Goal: Complete application form

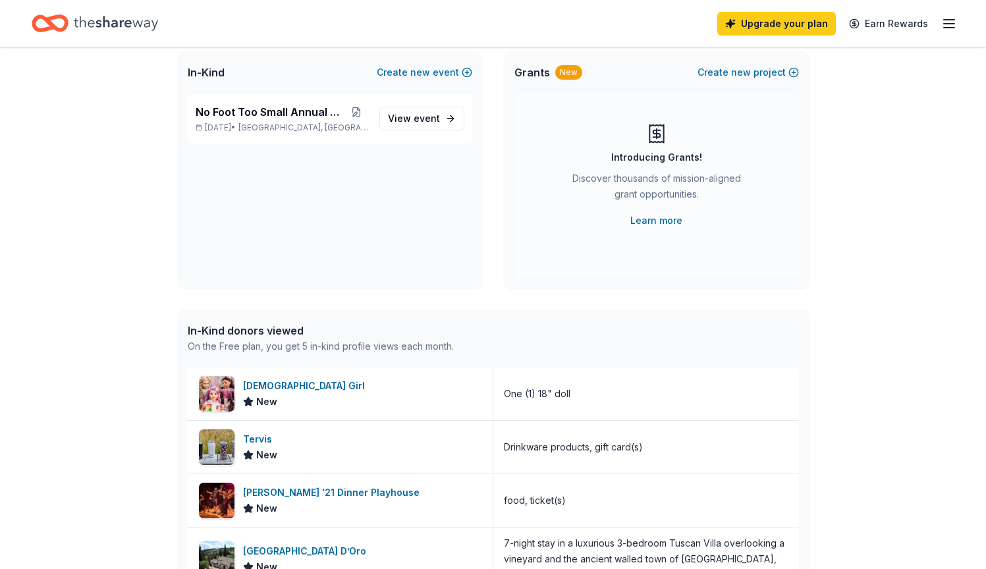
scroll to position [190, 0]
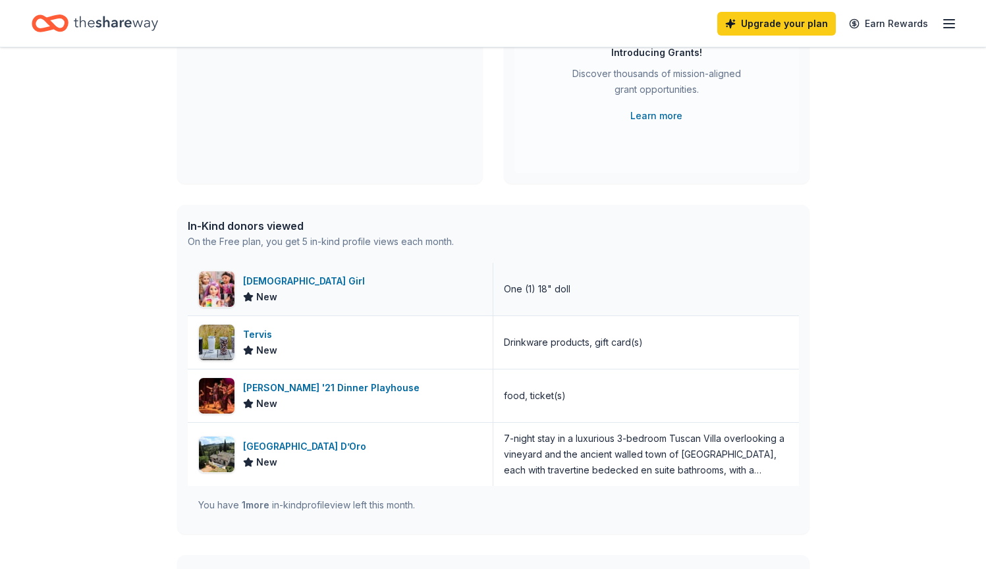
click at [267, 280] on div "[DEMOGRAPHIC_DATA] Girl" at bounding box center [306, 281] width 127 height 16
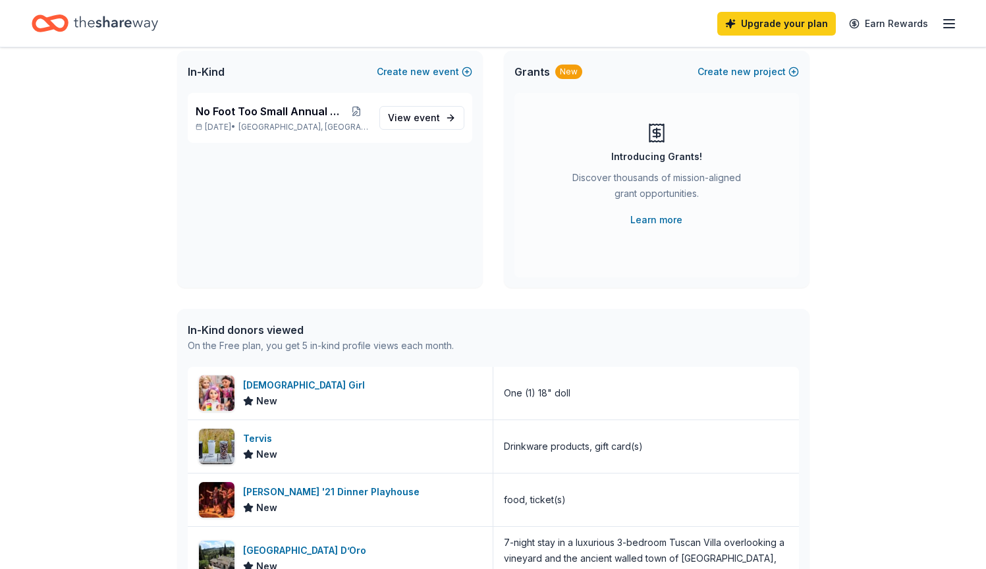
scroll to position [0, 0]
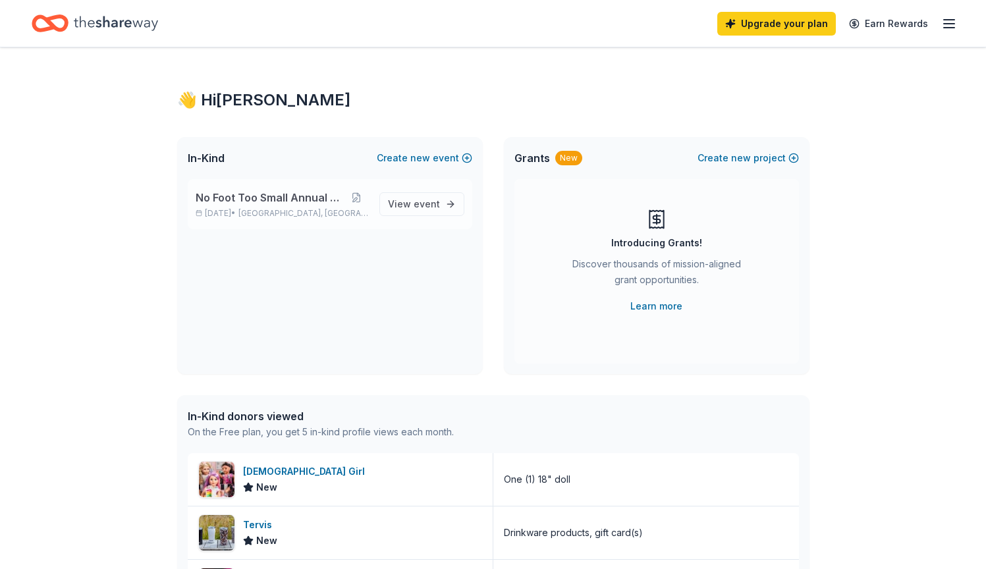
click at [248, 200] on span "No Foot Too Small Annual Gala" at bounding box center [270, 198] width 148 height 16
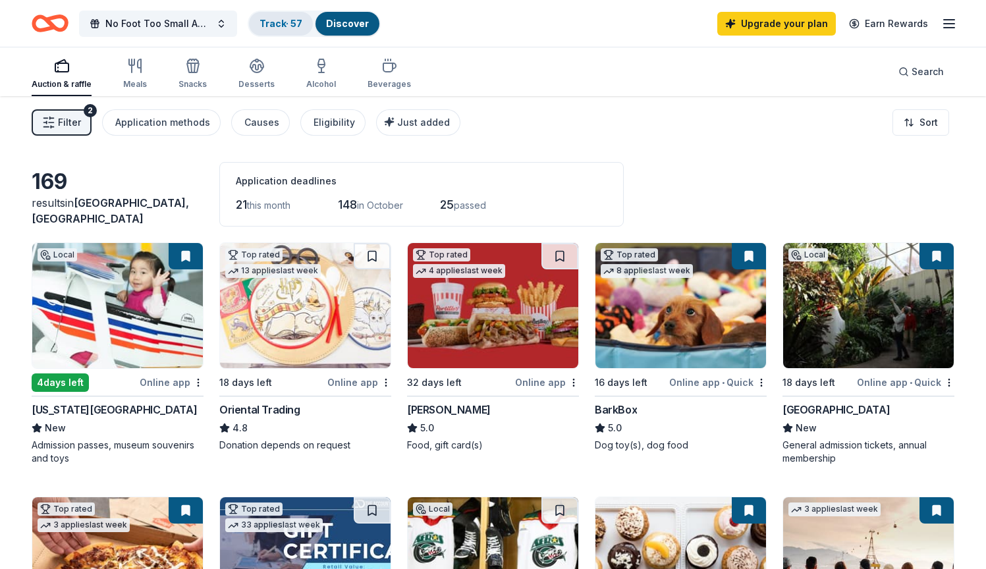
click at [287, 23] on link "Track · 57" at bounding box center [281, 23] width 43 height 11
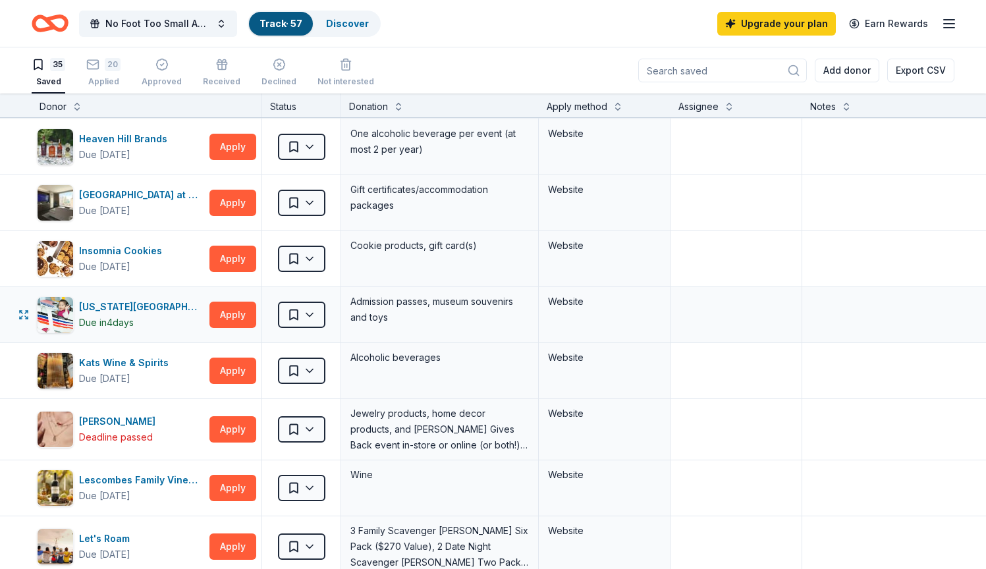
scroll to position [754, 0]
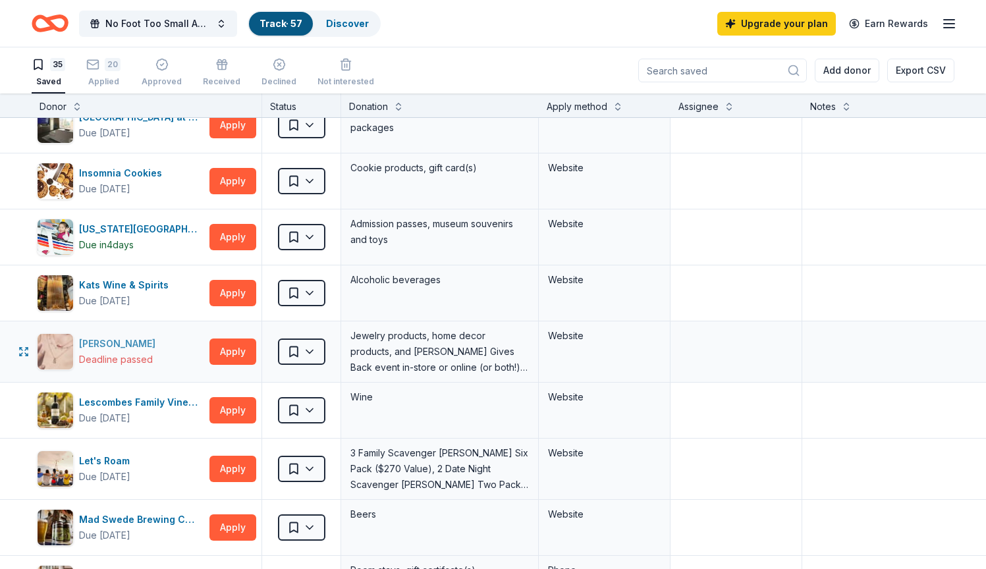
click at [104, 343] on div "[PERSON_NAME]" at bounding box center [120, 344] width 82 height 16
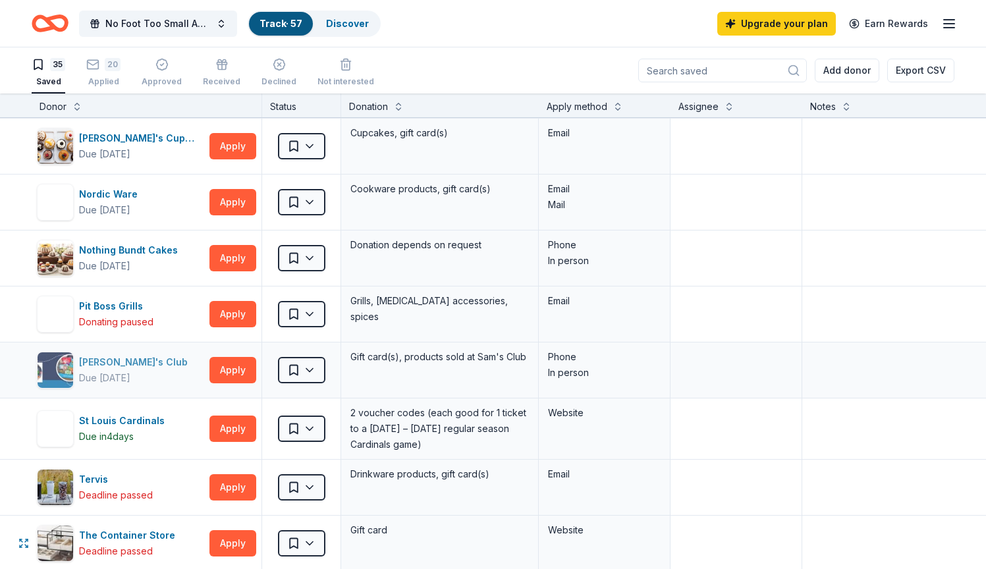
scroll to position [1260, 0]
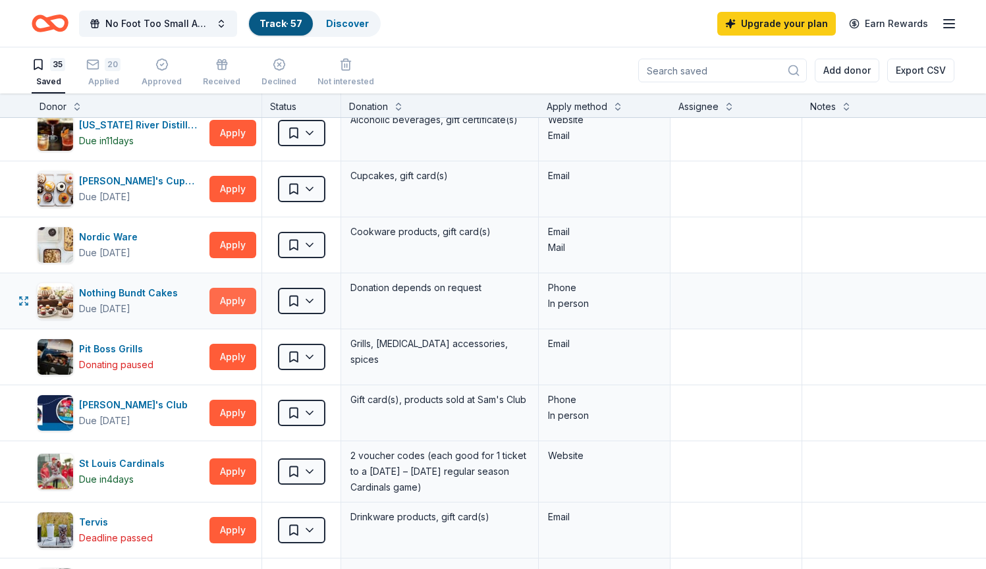
click at [226, 302] on button "Apply" at bounding box center [232, 301] width 47 height 26
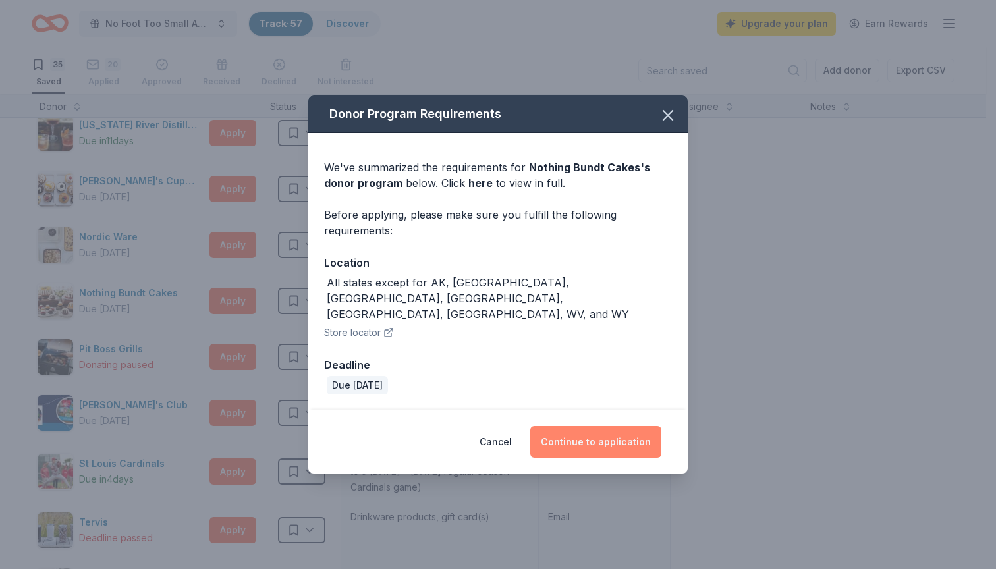
click at [608, 426] on button "Continue to application" at bounding box center [595, 442] width 131 height 32
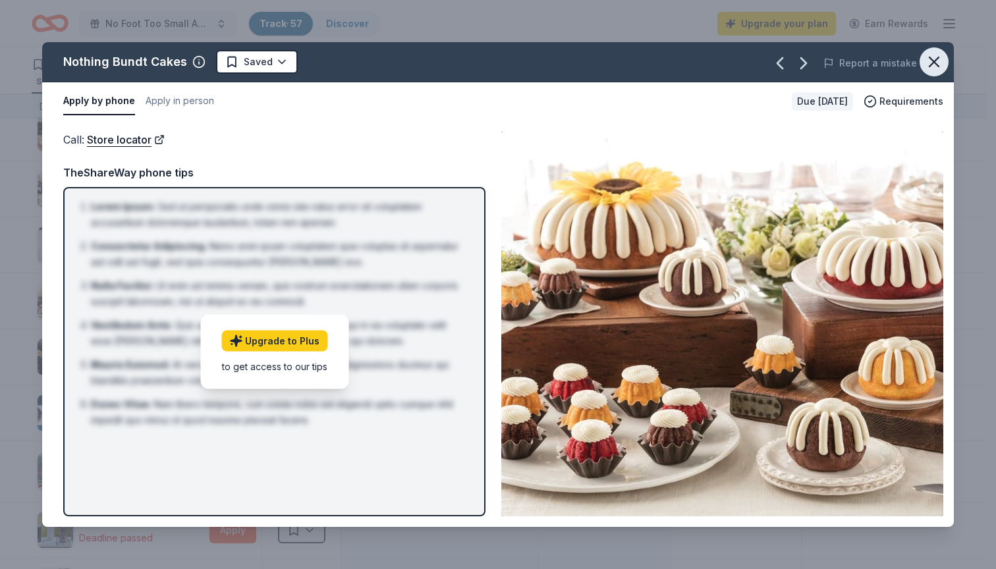
click at [936, 65] on icon "button" at bounding box center [934, 62] width 18 height 18
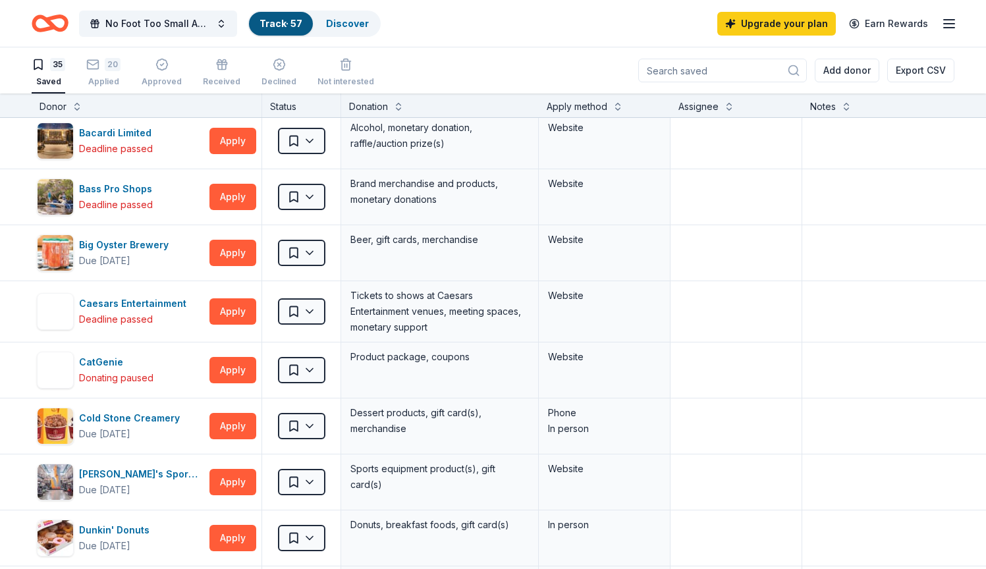
scroll to position [0, 0]
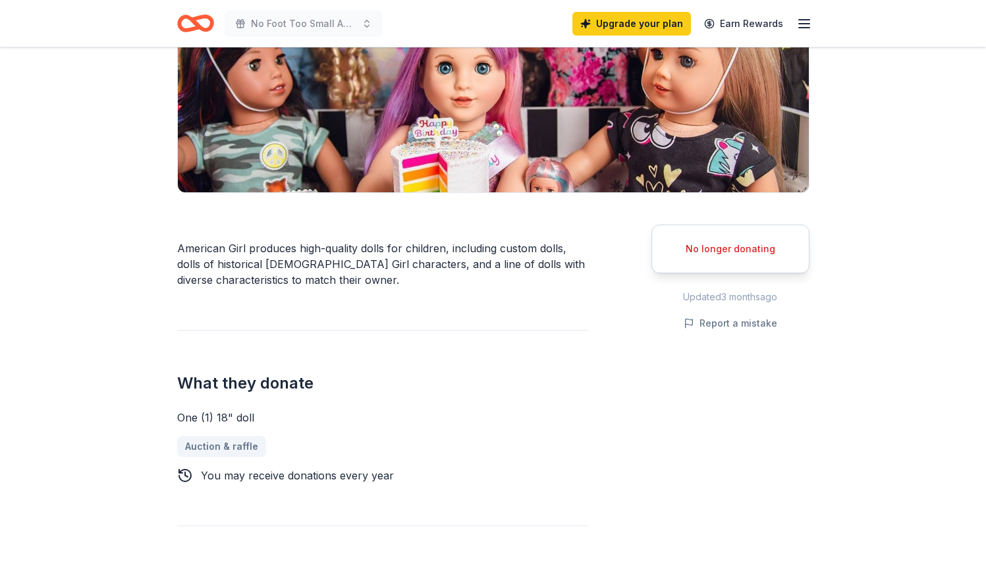
scroll to position [847, 0]
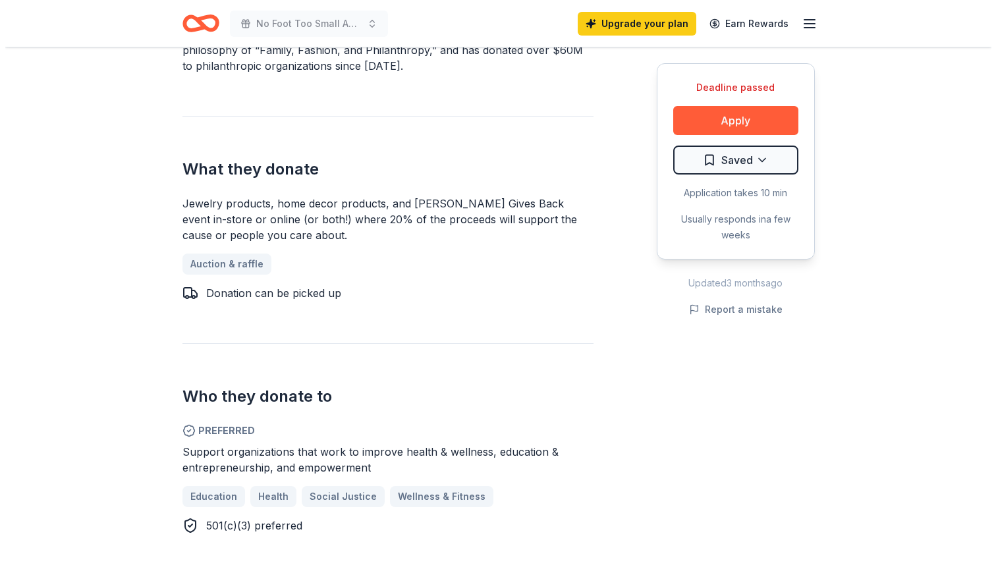
scroll to position [72, 0]
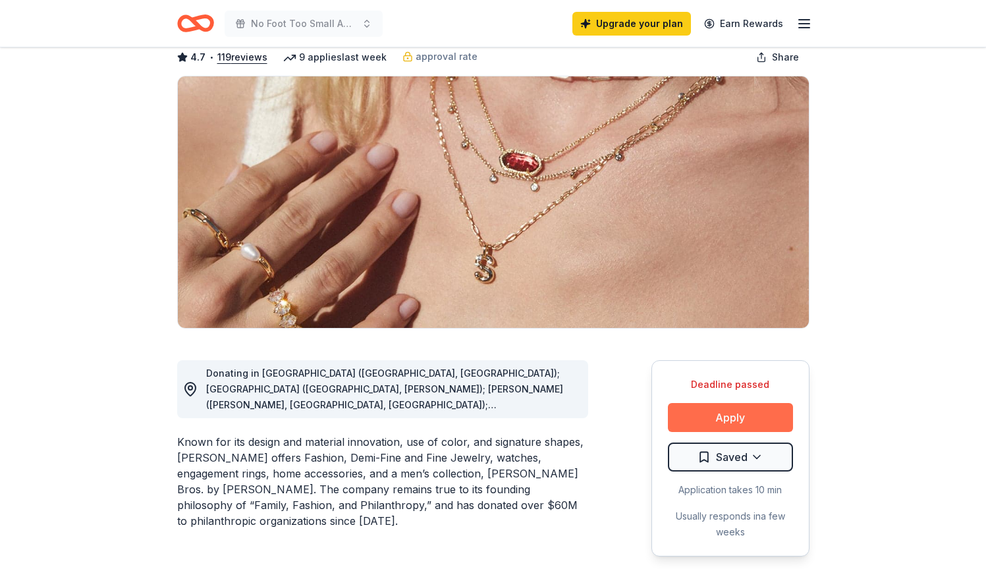
click at [718, 423] on button "Apply" at bounding box center [730, 417] width 125 height 29
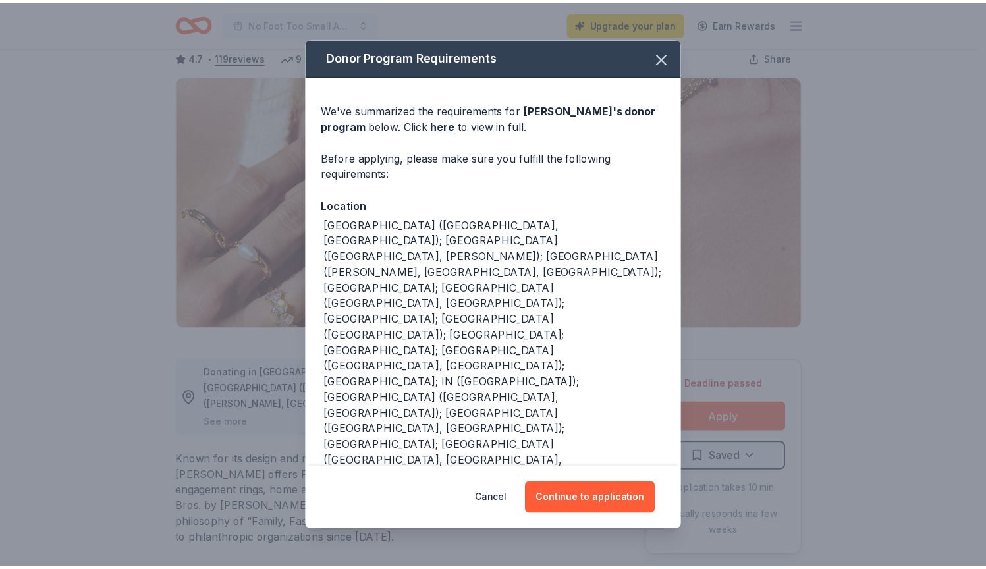
scroll to position [82, 0]
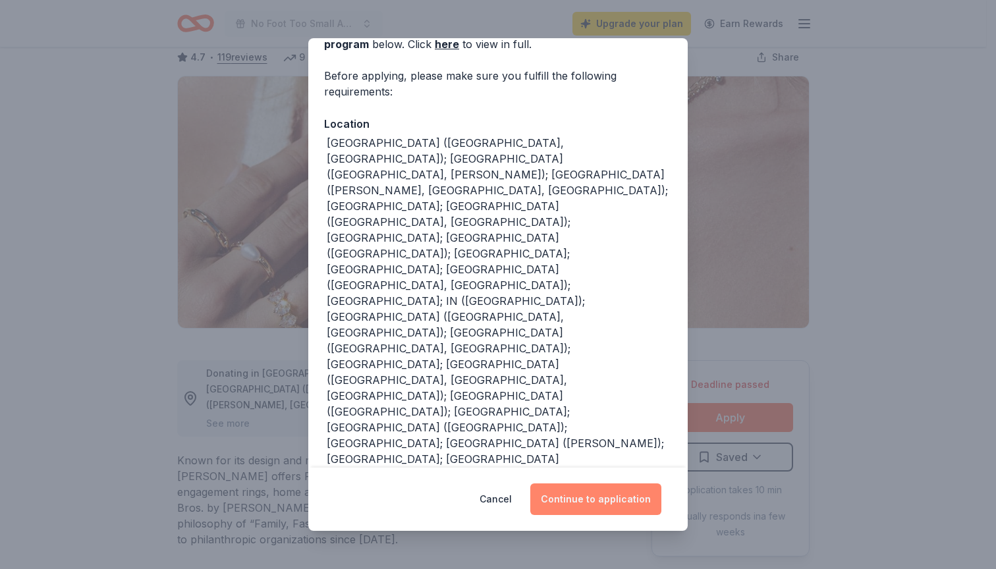
click at [579, 502] on button "Continue to application" at bounding box center [595, 500] width 131 height 32
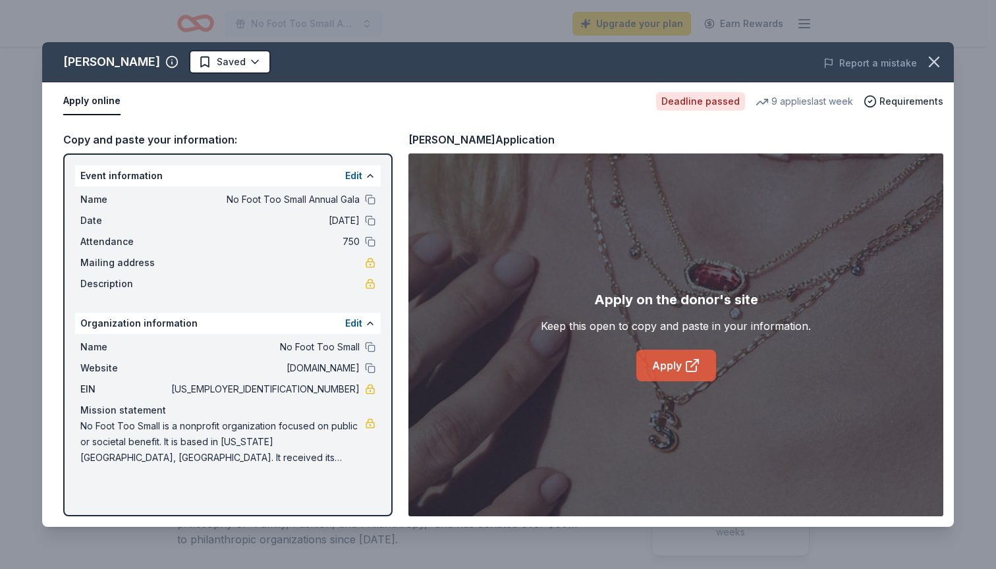
click at [661, 368] on link "Apply" at bounding box center [676, 366] width 80 height 32
click at [938, 58] on icon "button" at bounding box center [934, 61] width 9 height 9
